Goal: Information Seeking & Learning: Learn about a topic

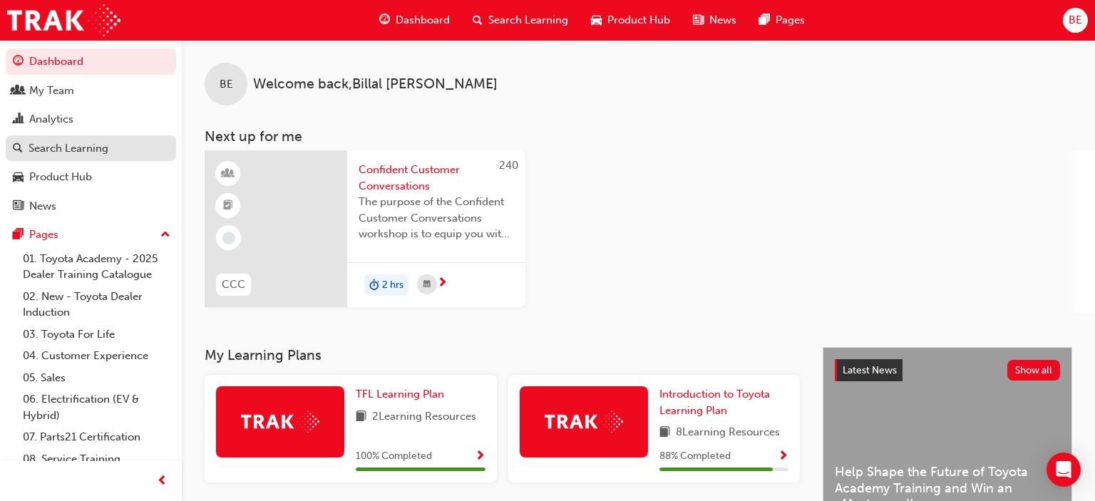
click at [125, 145] on div "Search Learning" at bounding box center [91, 149] width 156 height 18
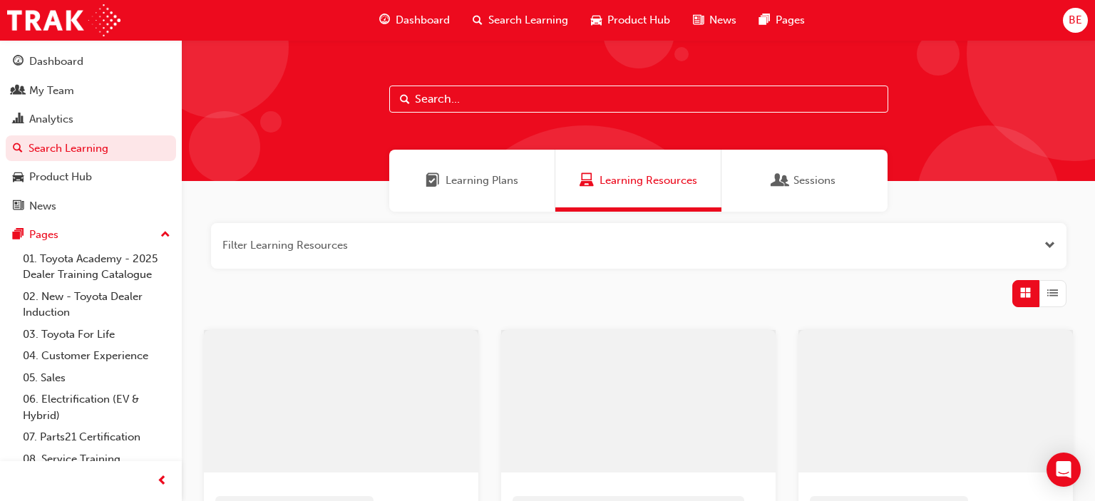
click at [478, 101] on input "text" at bounding box center [638, 99] width 499 height 27
type input "tdi"
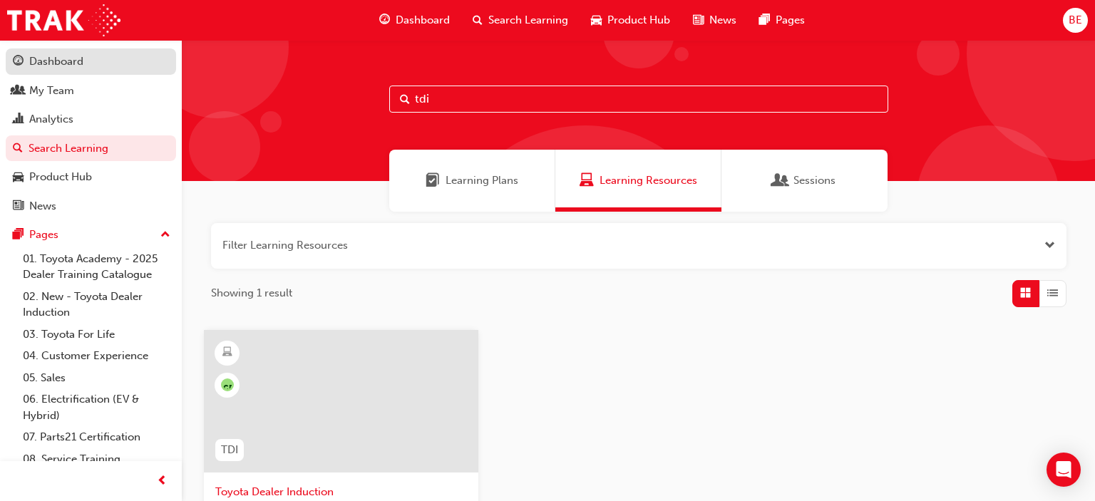
click at [94, 66] on div "Dashboard" at bounding box center [91, 62] width 156 height 18
